Goal: Task Accomplishment & Management: Use online tool/utility

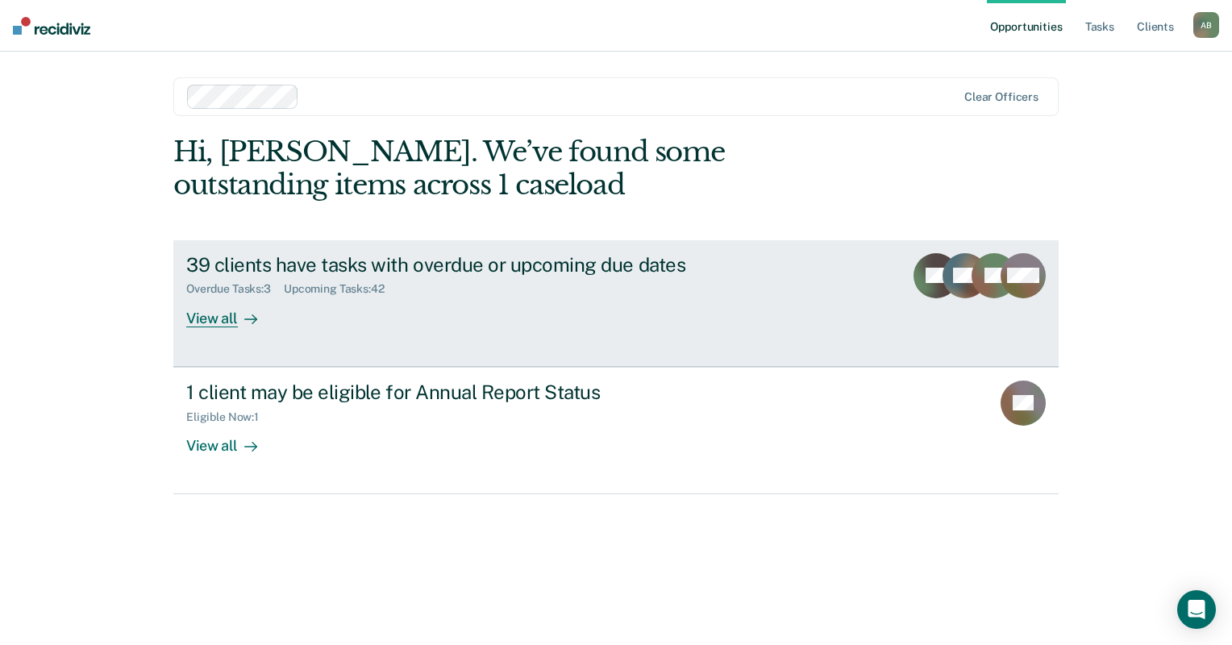
click at [271, 308] on div "View all" at bounding box center [231, 311] width 90 height 31
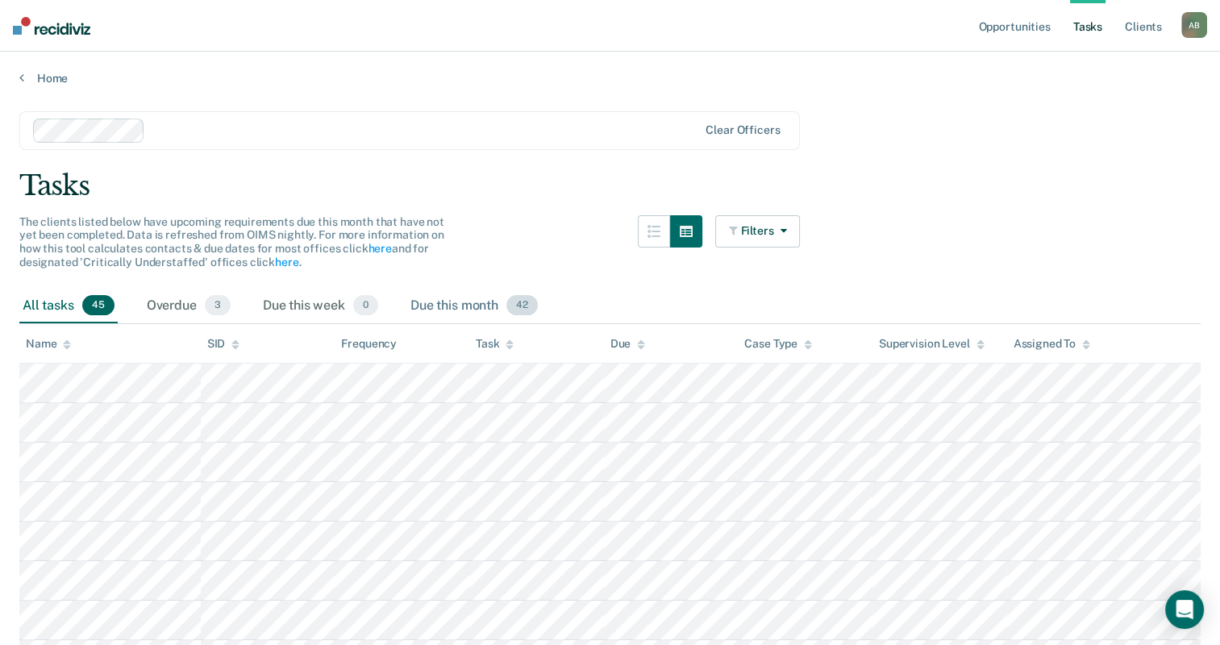
click at [453, 295] on div "Due this month 42" at bounding box center [474, 306] width 134 height 35
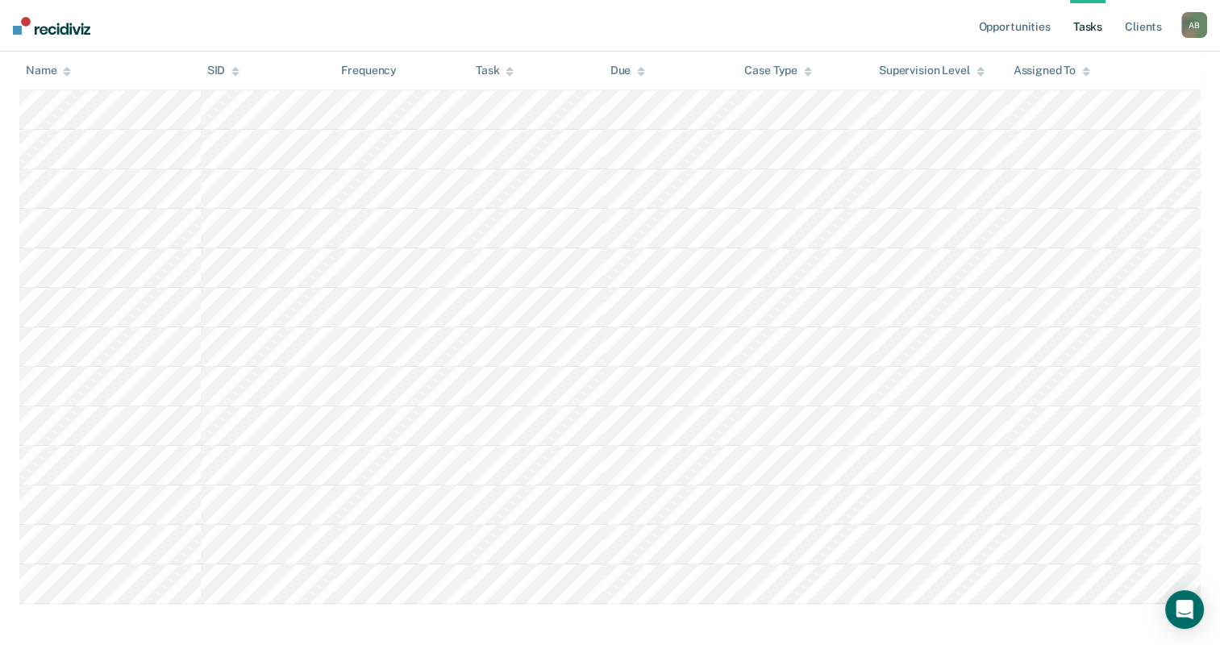
scroll to position [1474, 0]
click at [506, 71] on div "Task" at bounding box center [495, 71] width 38 height 14
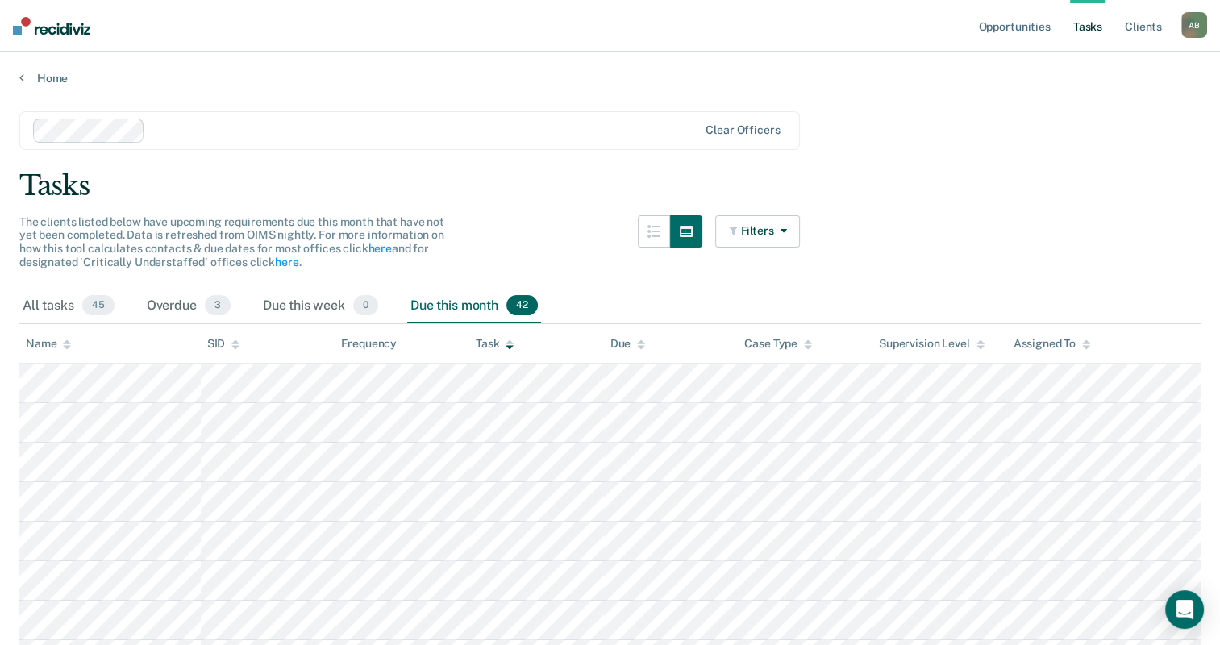
click at [515, 342] on th "Task" at bounding box center [536, 344] width 135 height 40
